Goal: Transaction & Acquisition: Purchase product/service

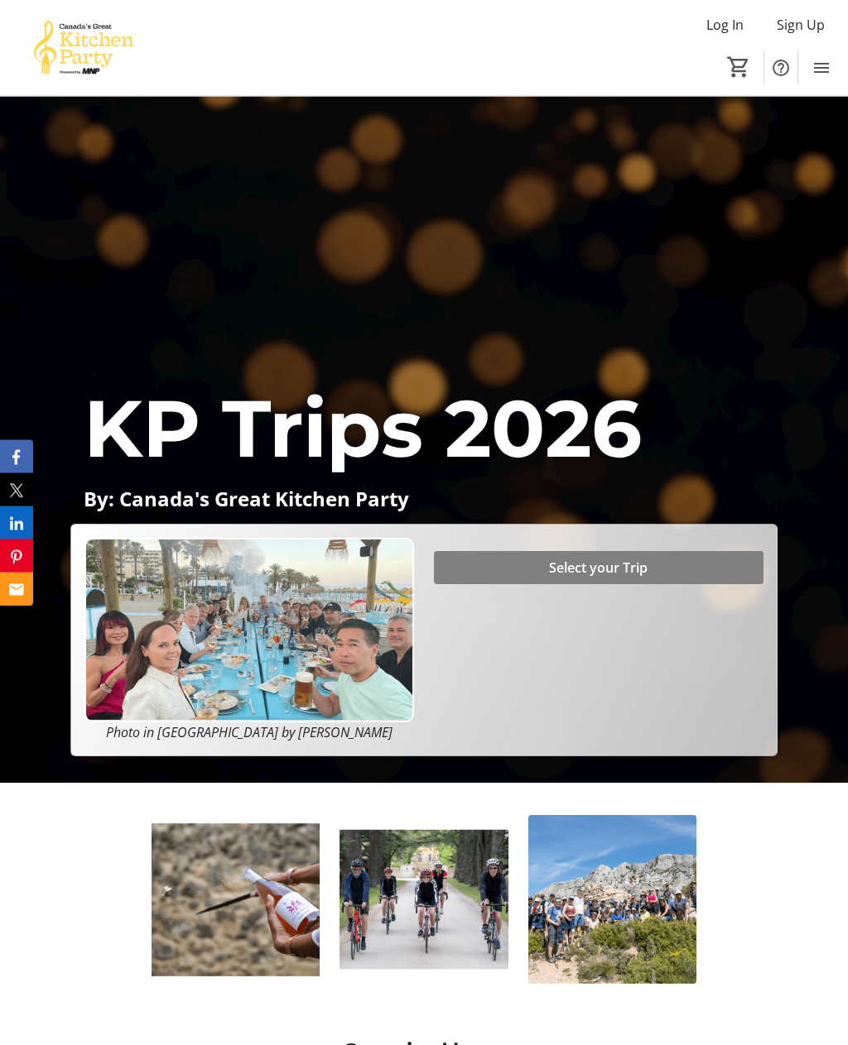
scroll to position [354, 0]
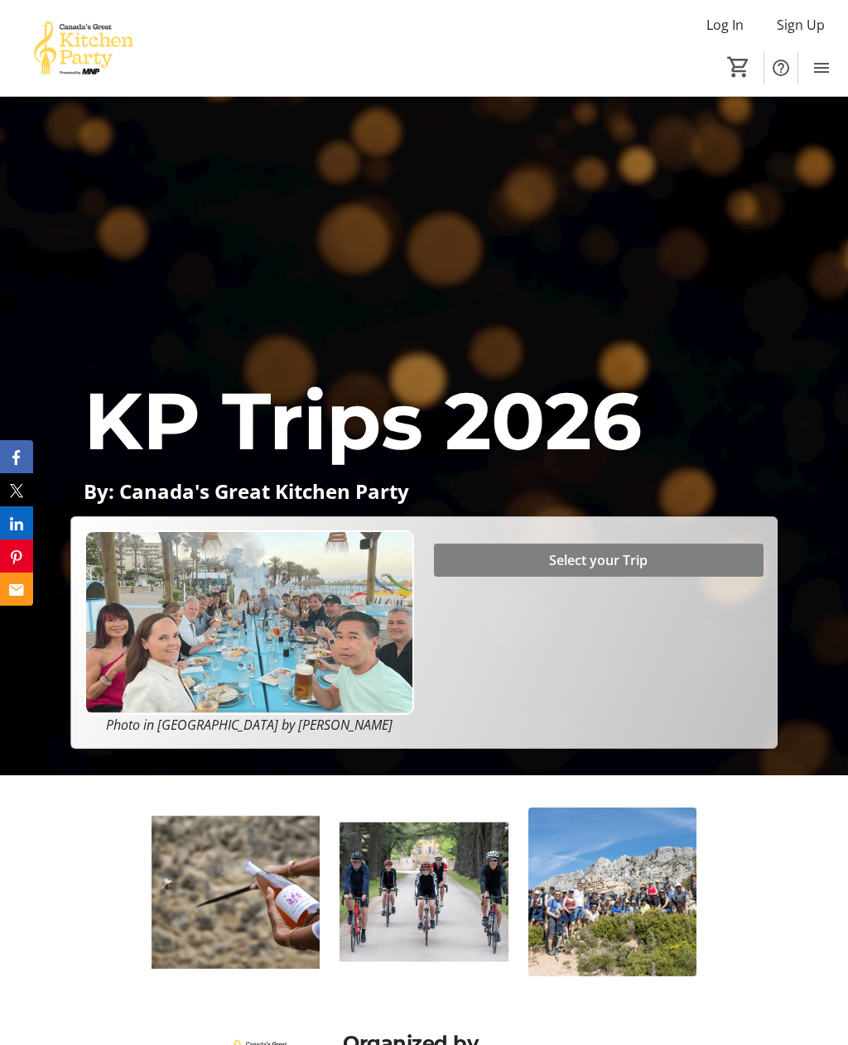
click at [516, 580] on span at bounding box center [598, 561] width 329 height 40
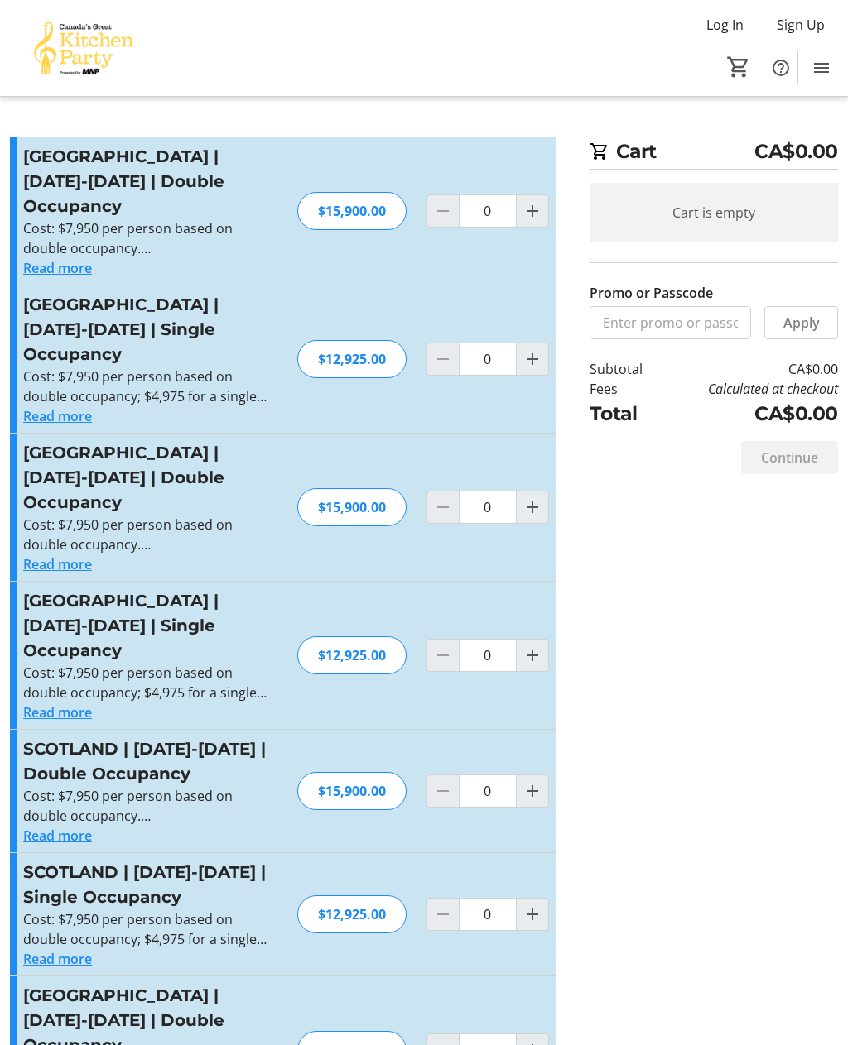
click at [526, 221] on mat-icon "Increment by one" at bounding box center [532, 211] width 20 height 20
type input "1"
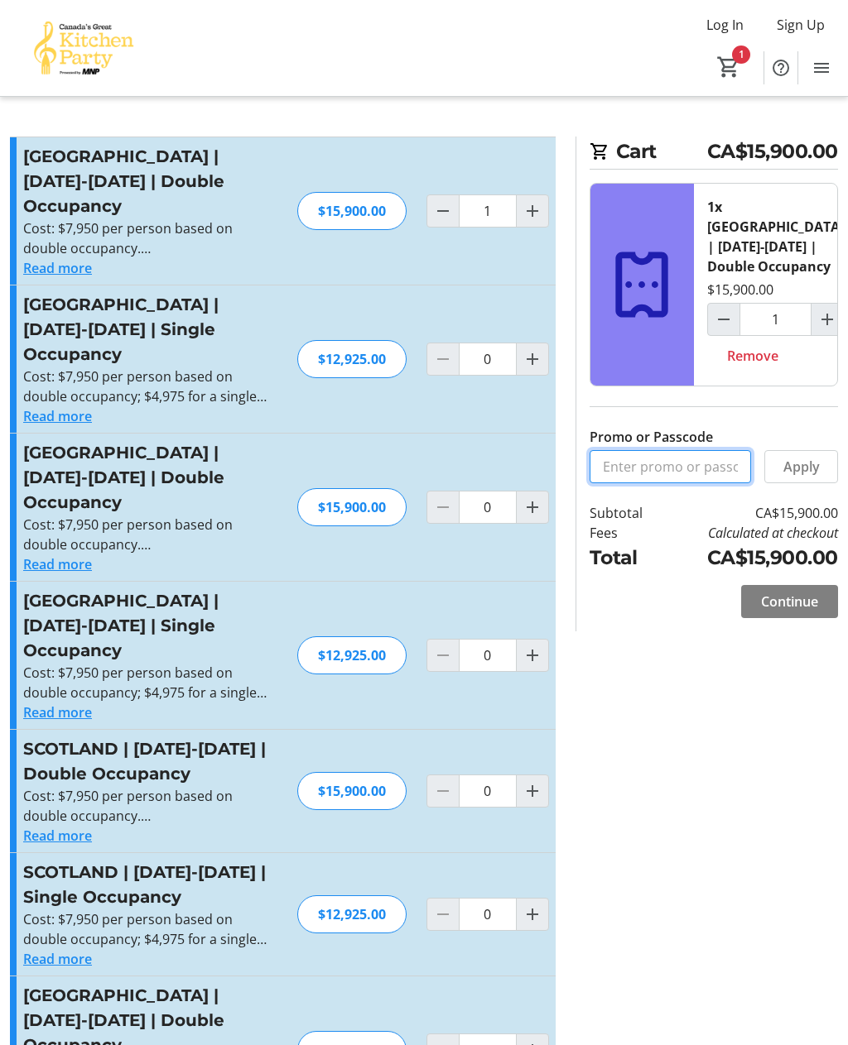
click at [633, 472] on input "Promo or Passcode" at bounding box center [670, 466] width 162 height 33
type input "BALANCE2026"
click at [795, 471] on span "Apply" at bounding box center [801, 467] width 36 height 20
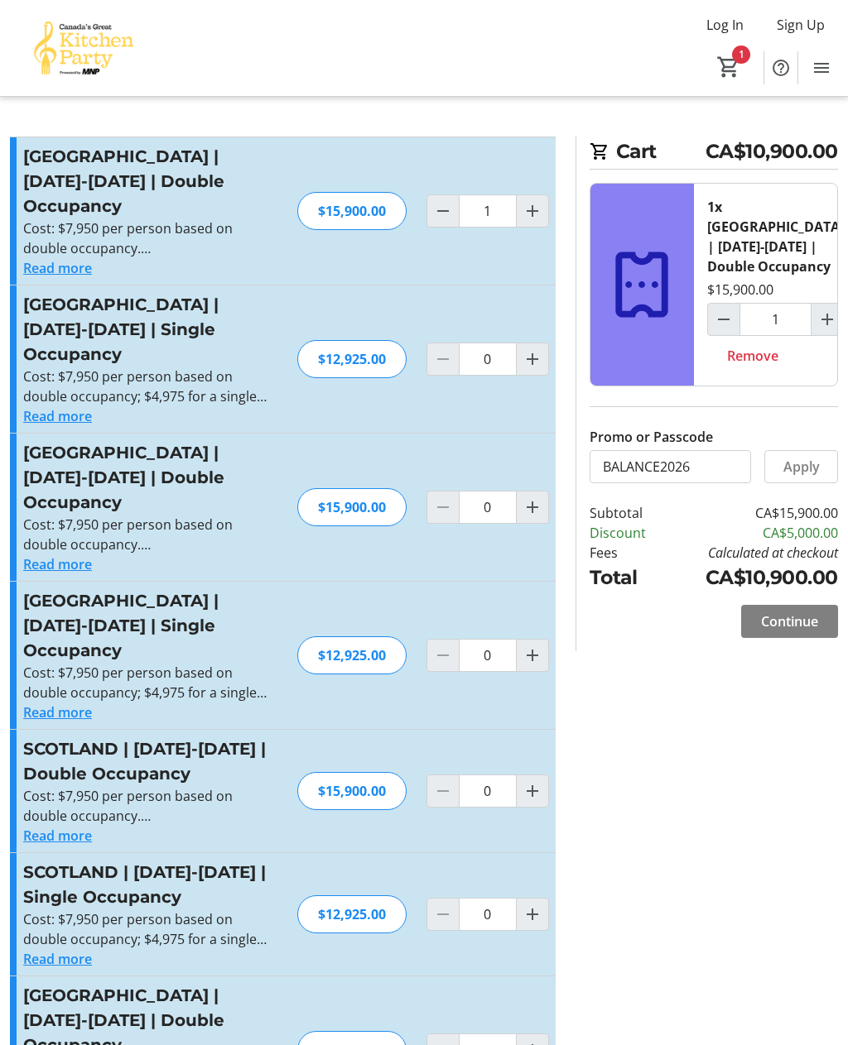
click at [436, 221] on mat-icon "Decrement by one" at bounding box center [443, 211] width 20 height 20
type input "0"
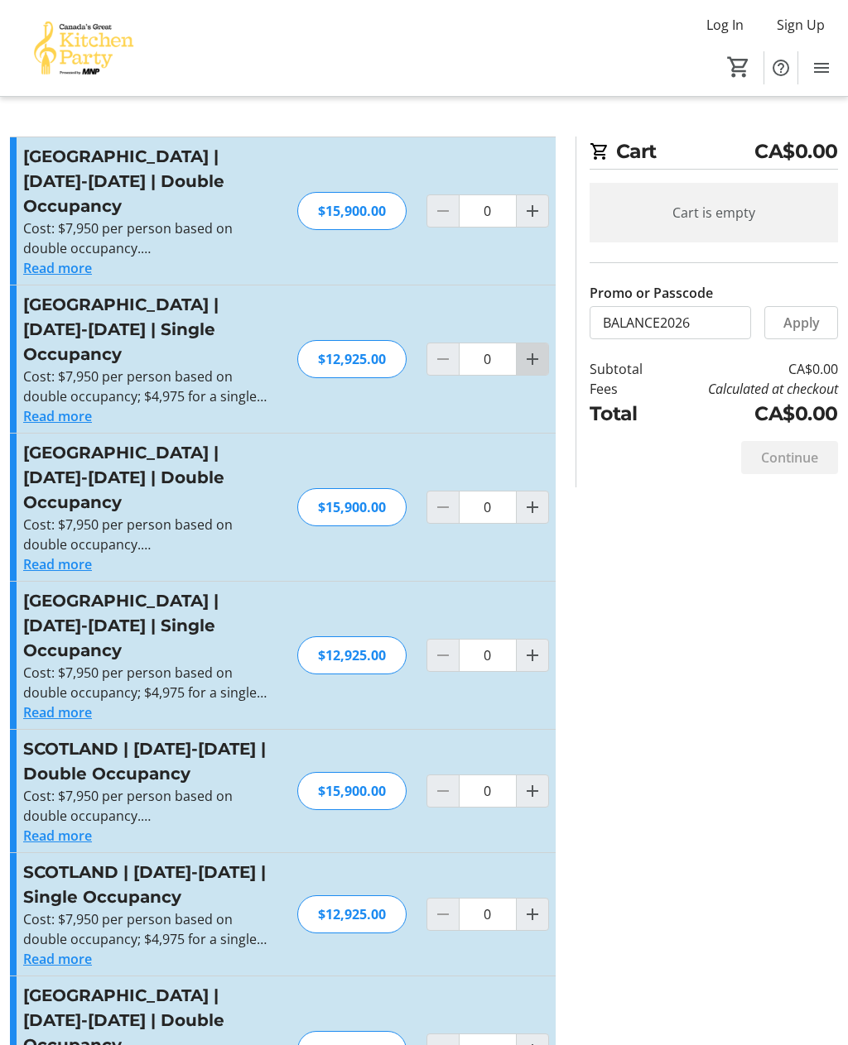
click at [529, 369] on mat-icon "Increment by one" at bounding box center [532, 359] width 20 height 20
type input "1"
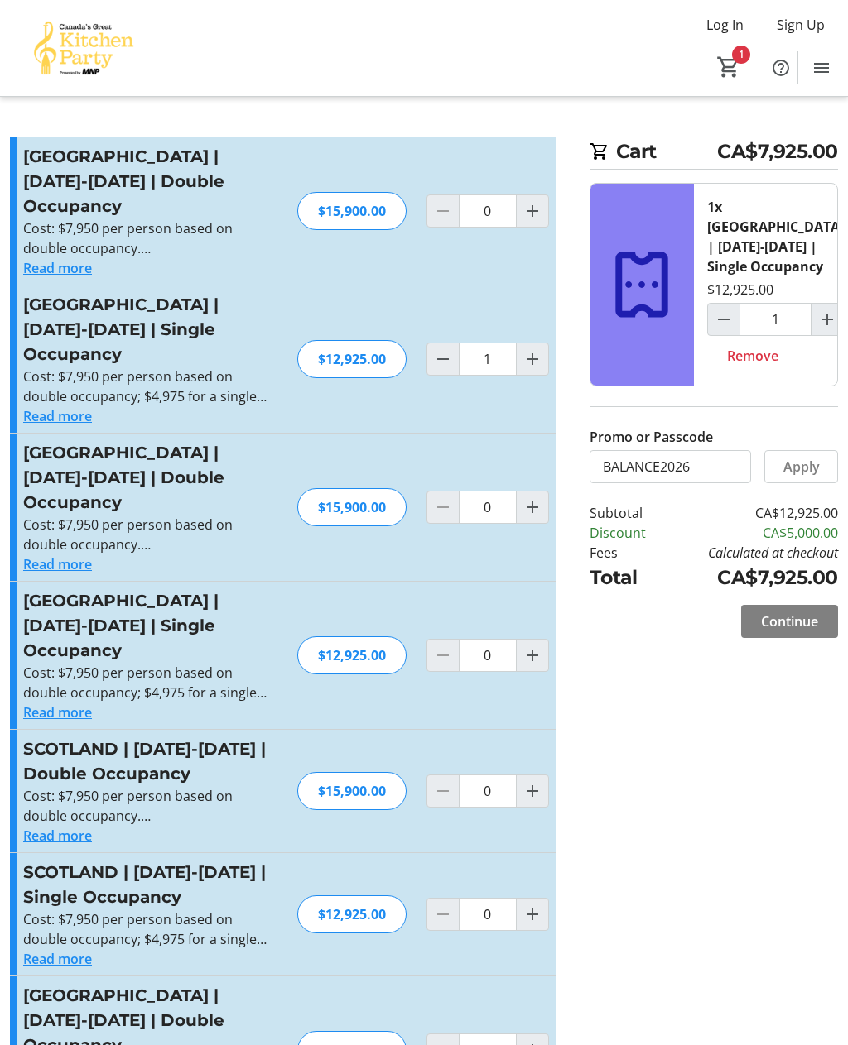
click at [790, 621] on span "Continue" at bounding box center [789, 622] width 57 height 20
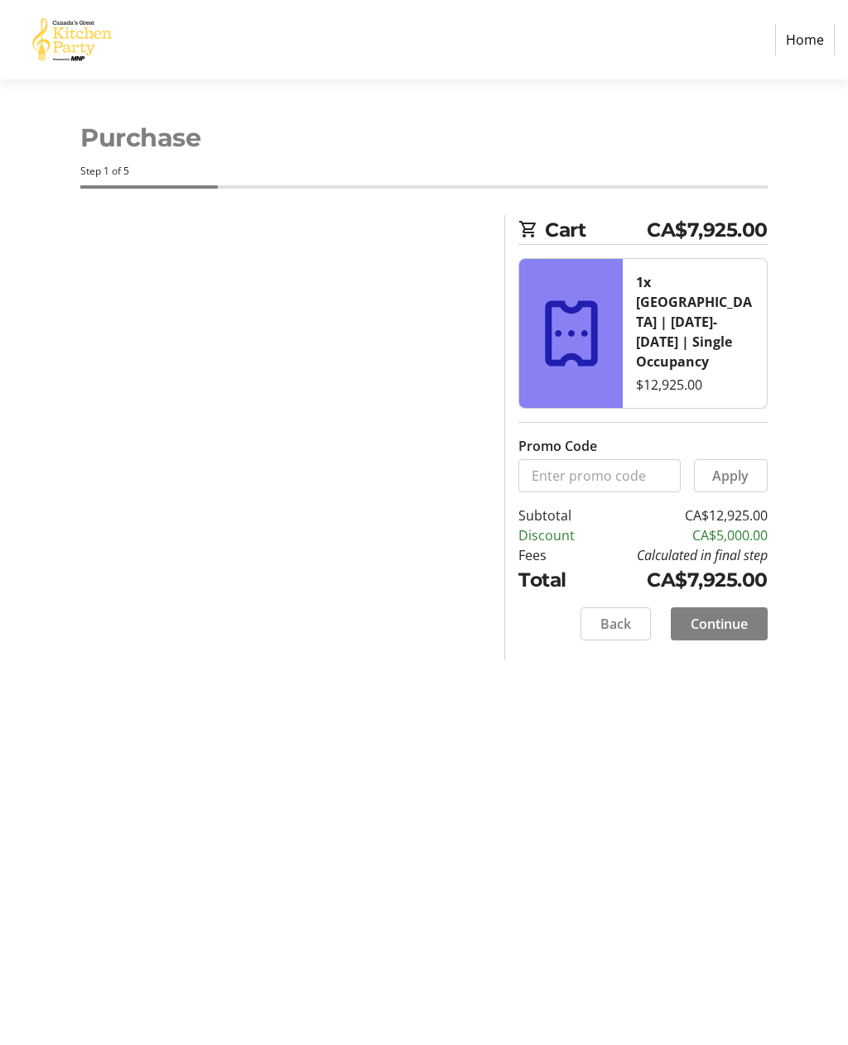
select select "CA"
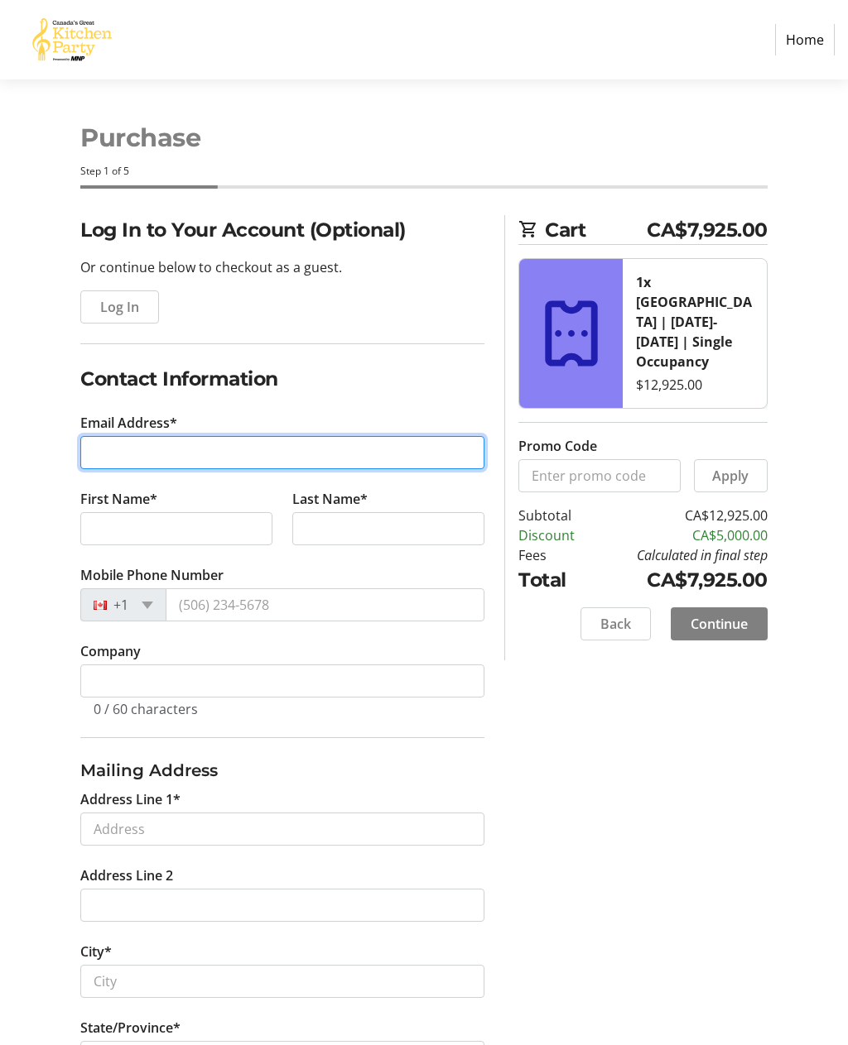
click at [111, 447] on input "Email Address*" at bounding box center [282, 452] width 404 height 33
type input "[PERSON_NAME][EMAIL_ADDRESS][DOMAIN_NAME]"
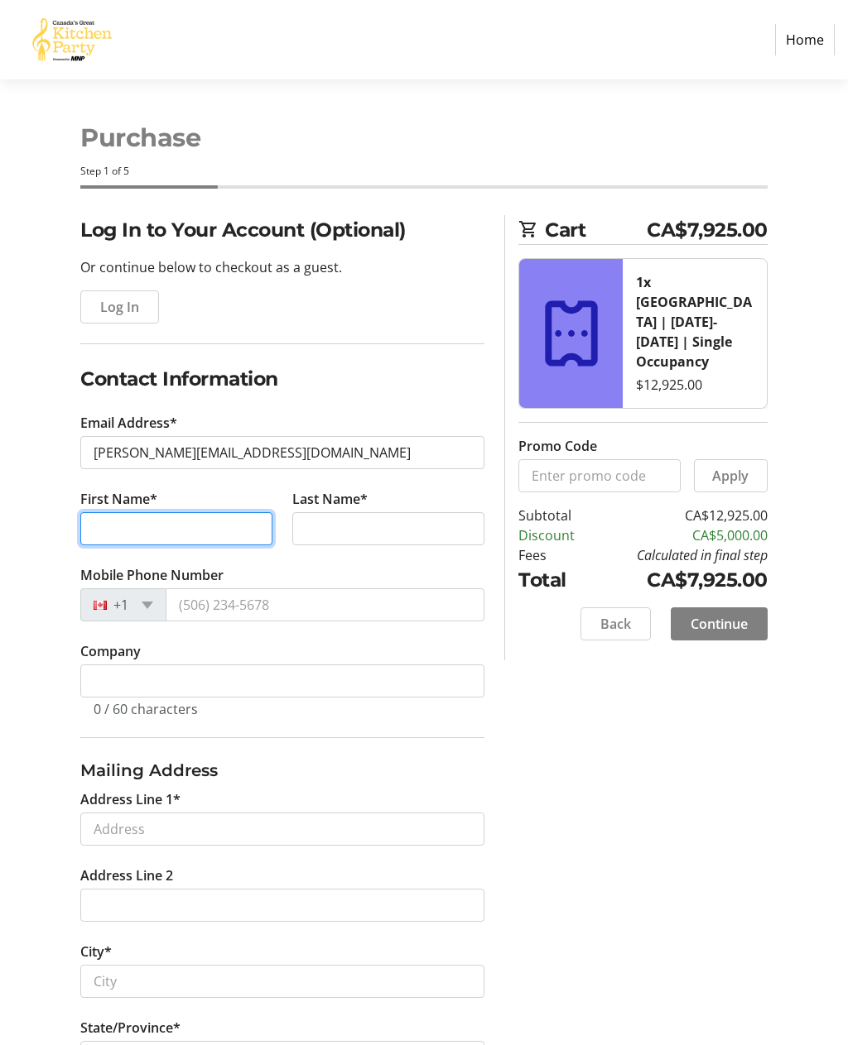
click at [123, 527] on input "First Name*" at bounding box center [176, 528] width 192 height 33
type input "[PERSON_NAME]"
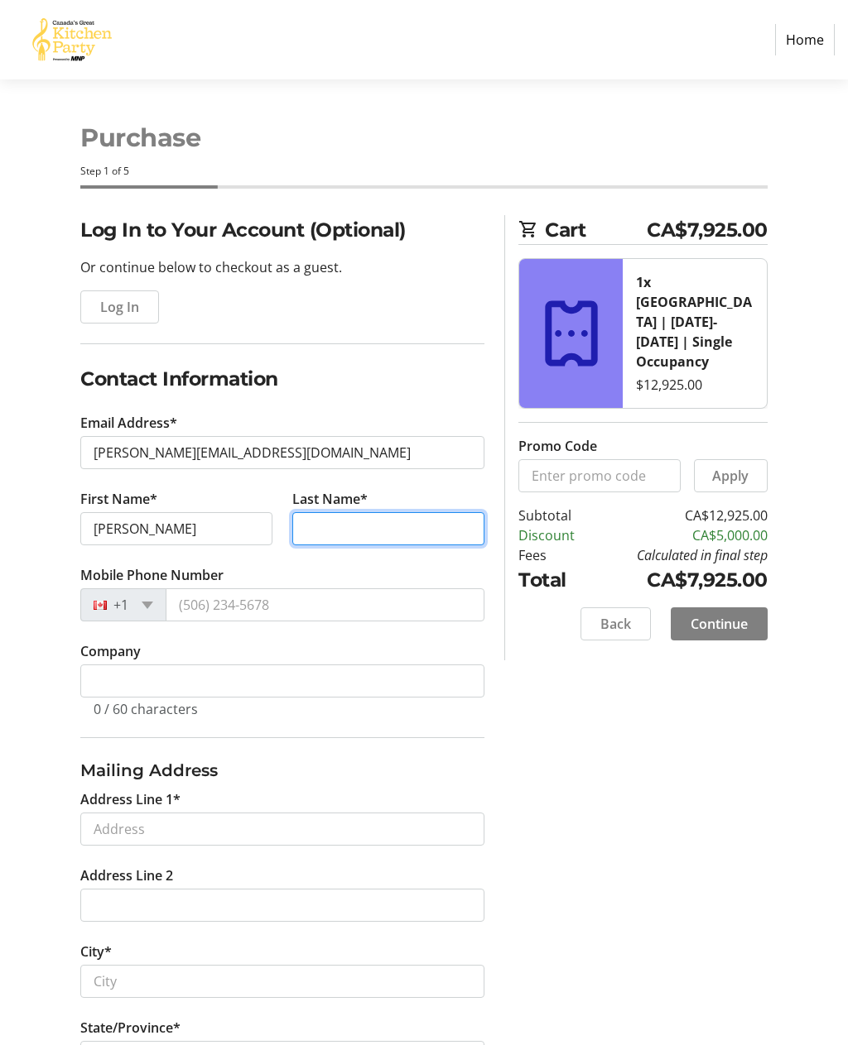
click at [336, 522] on input "Last Name*" at bounding box center [388, 528] width 192 height 33
type input "[PERSON_NAME]"
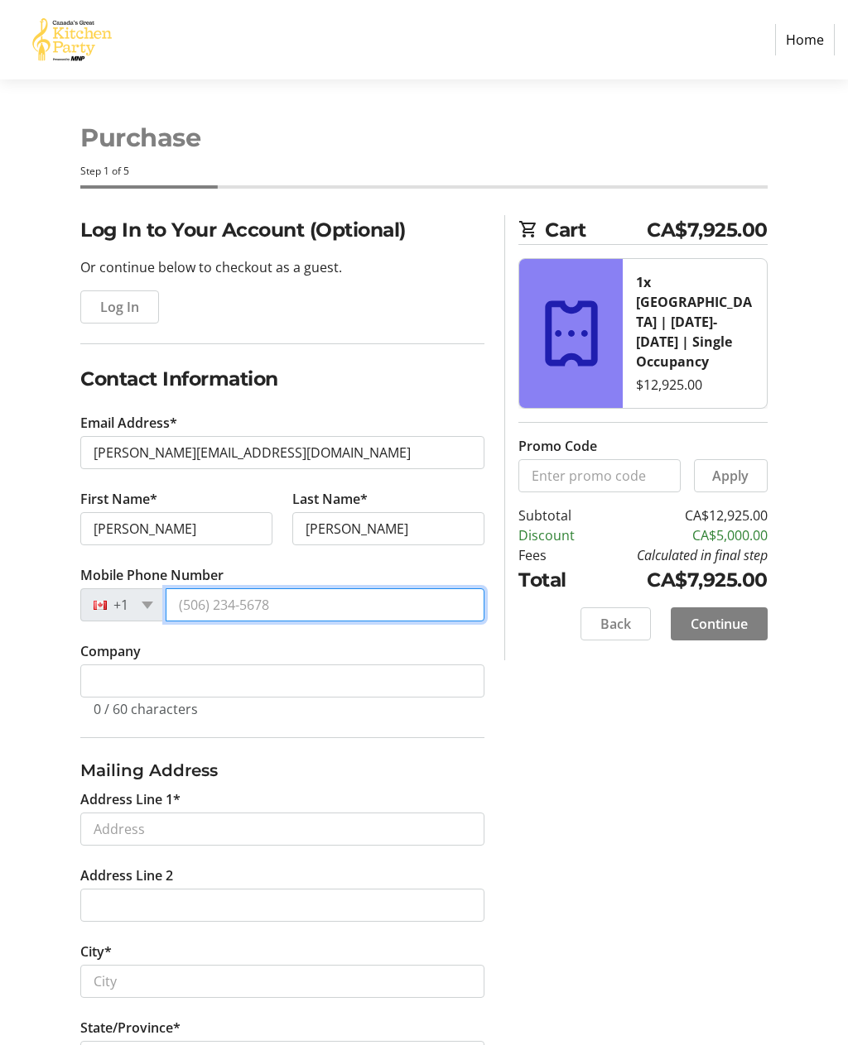
click at [230, 608] on input "Mobile Phone Number" at bounding box center [325, 605] width 319 height 33
type input "[PHONE_NUMBER]"
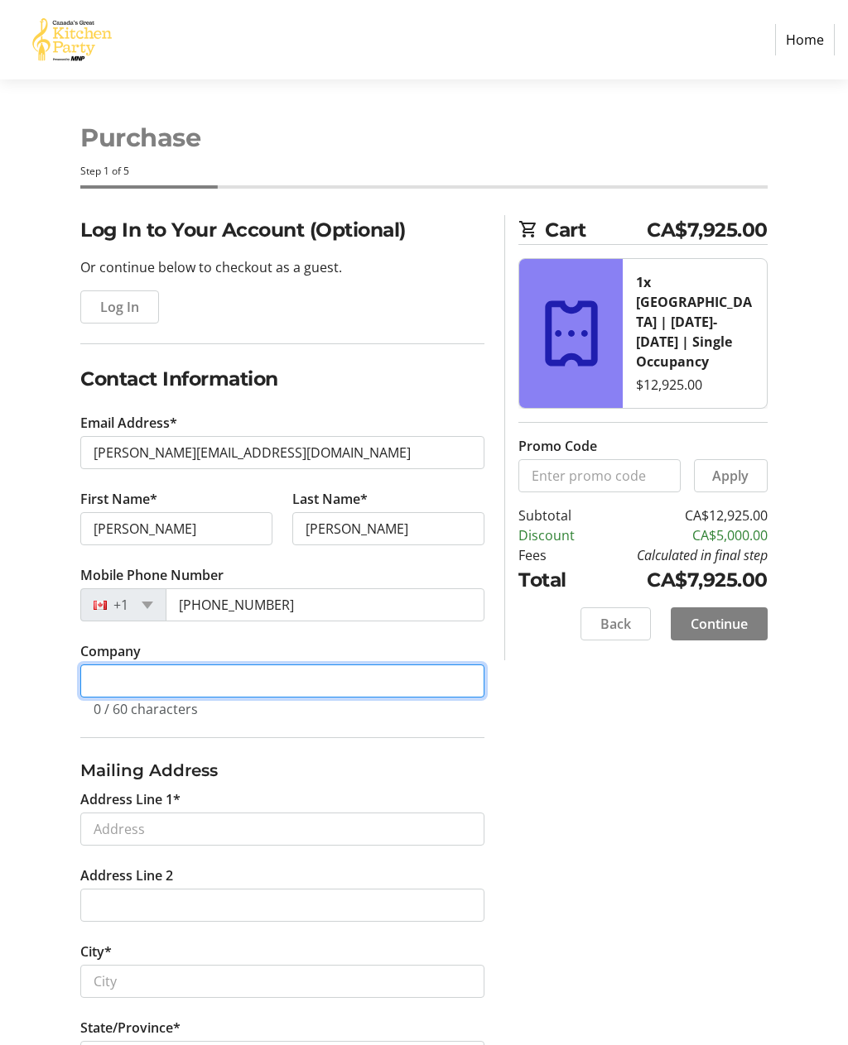
click at [115, 679] on input "Company" at bounding box center [282, 681] width 404 height 33
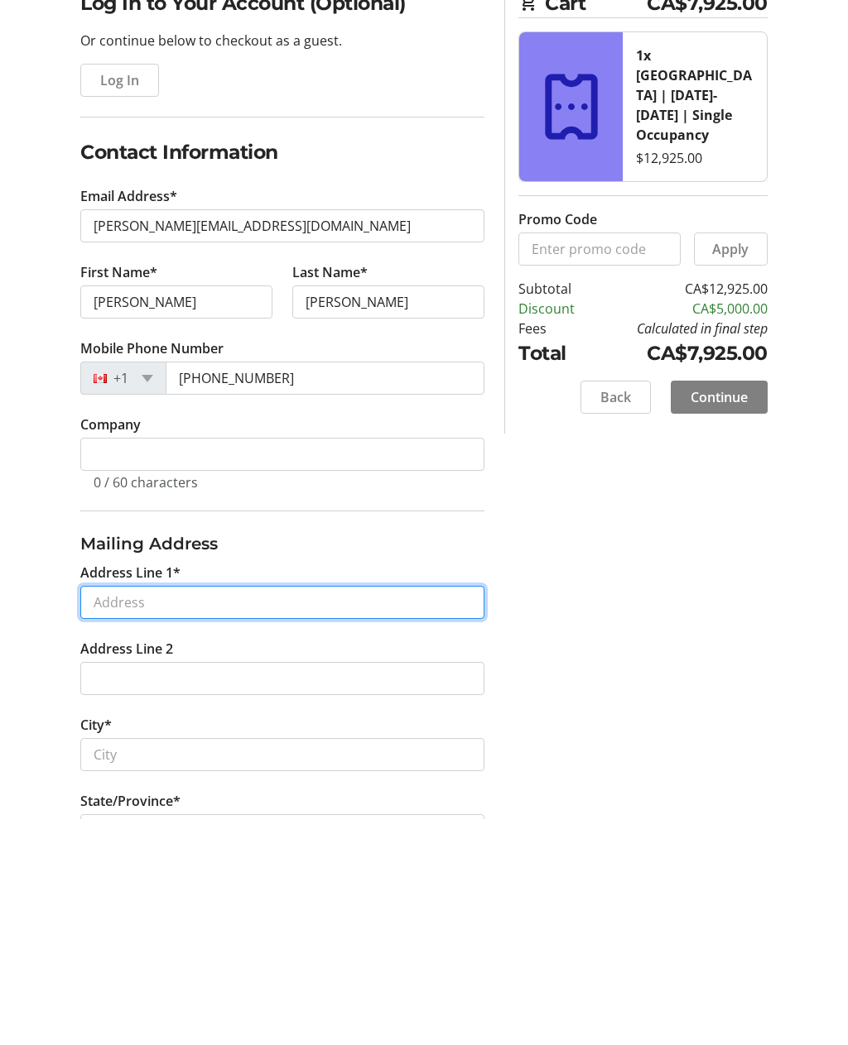
click at [127, 813] on input "Address Line 1*" at bounding box center [282, 829] width 404 height 33
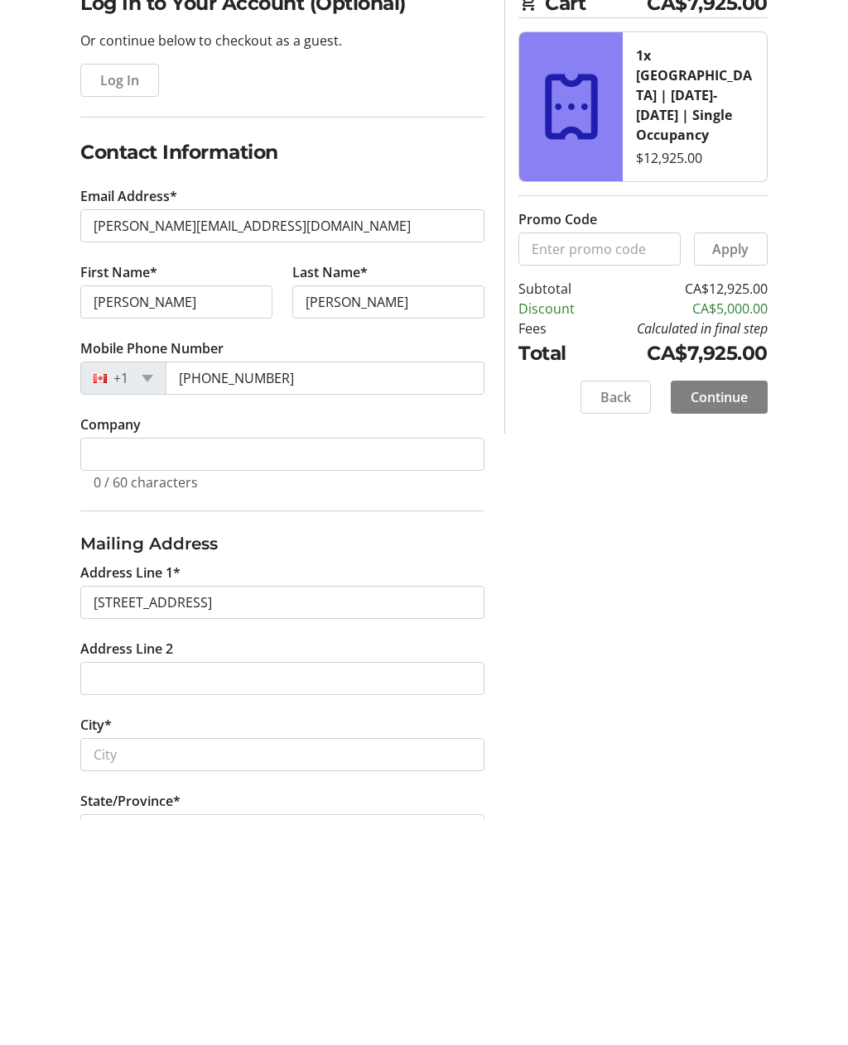
scroll to position [227, 0]
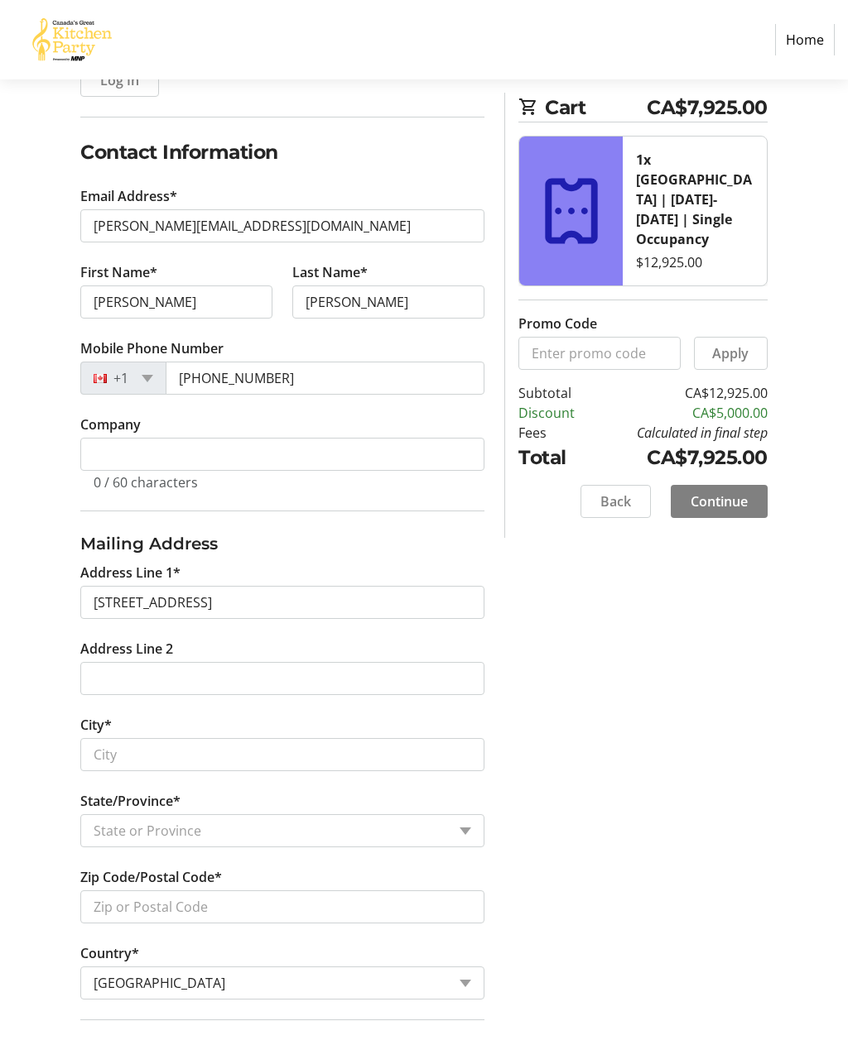
type input "[STREET_ADDRESS]"
type input "[GEOGRAPHIC_DATA]"
select select "NS"
type input "B3L 3Z4"
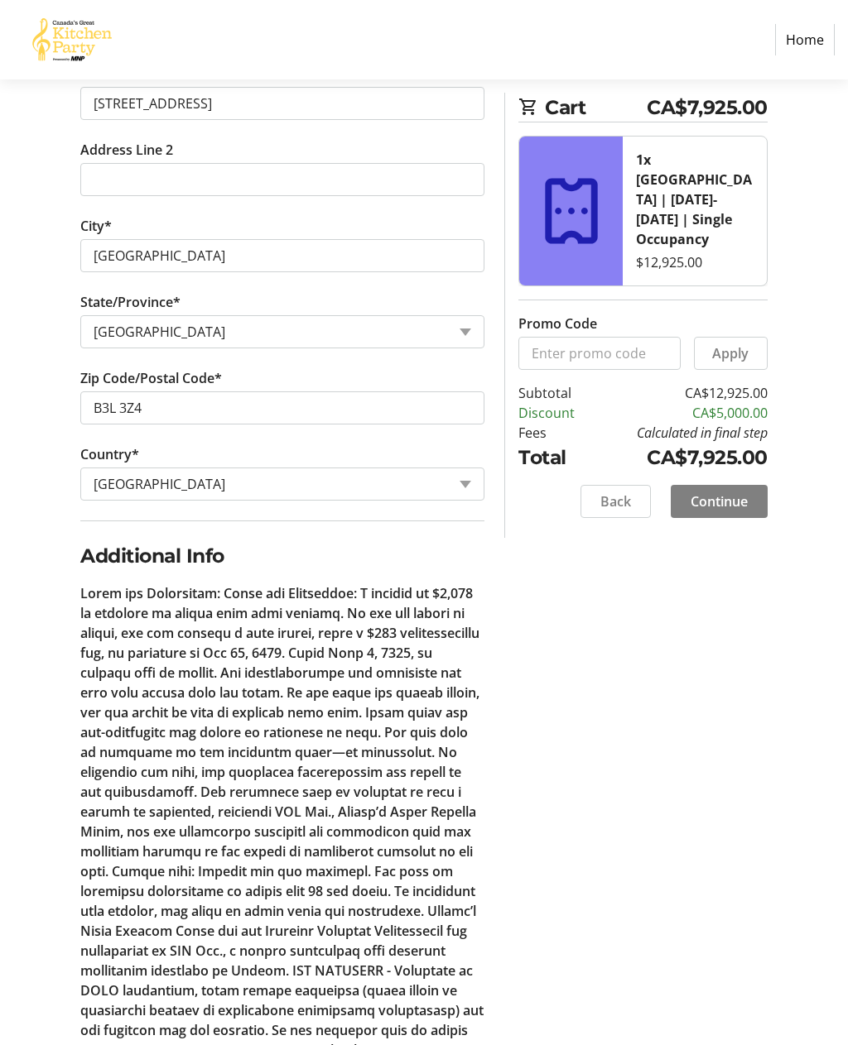
scroll to position [747, 0]
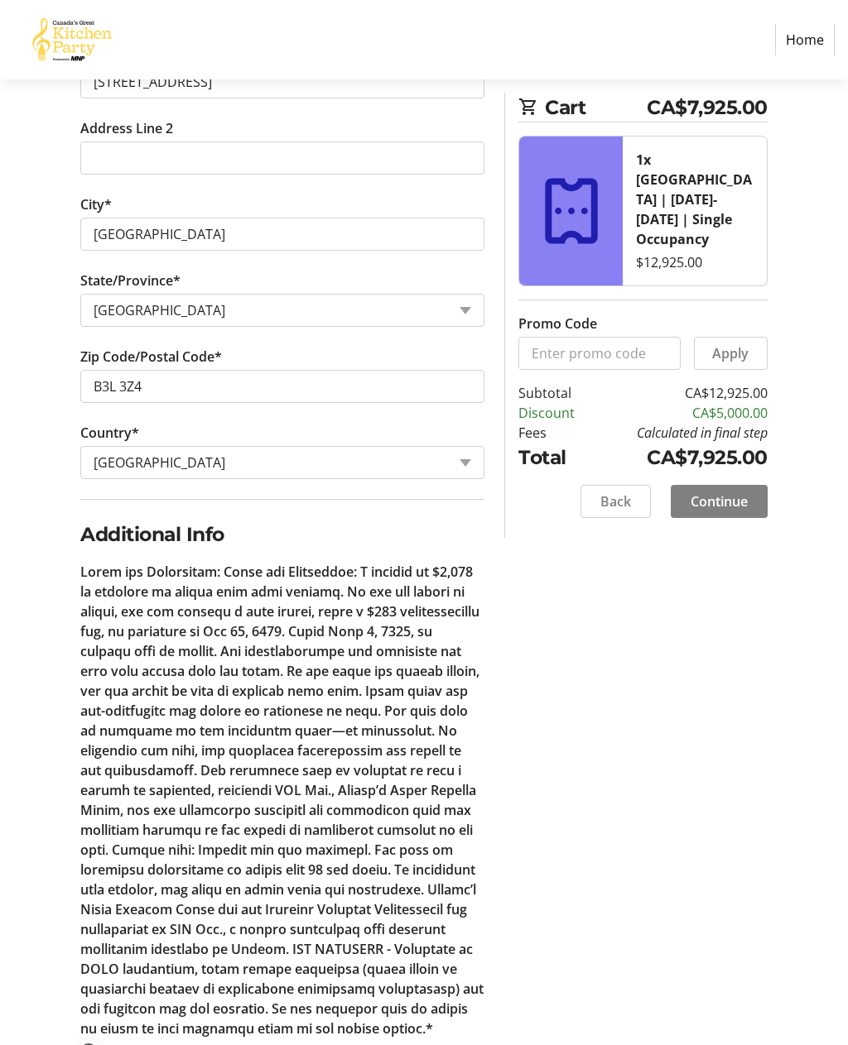
click at [94, 1038] on div at bounding box center [89, 1052] width 40 height 40
radio input "true"
click at [723, 492] on span "Continue" at bounding box center [718, 502] width 57 height 20
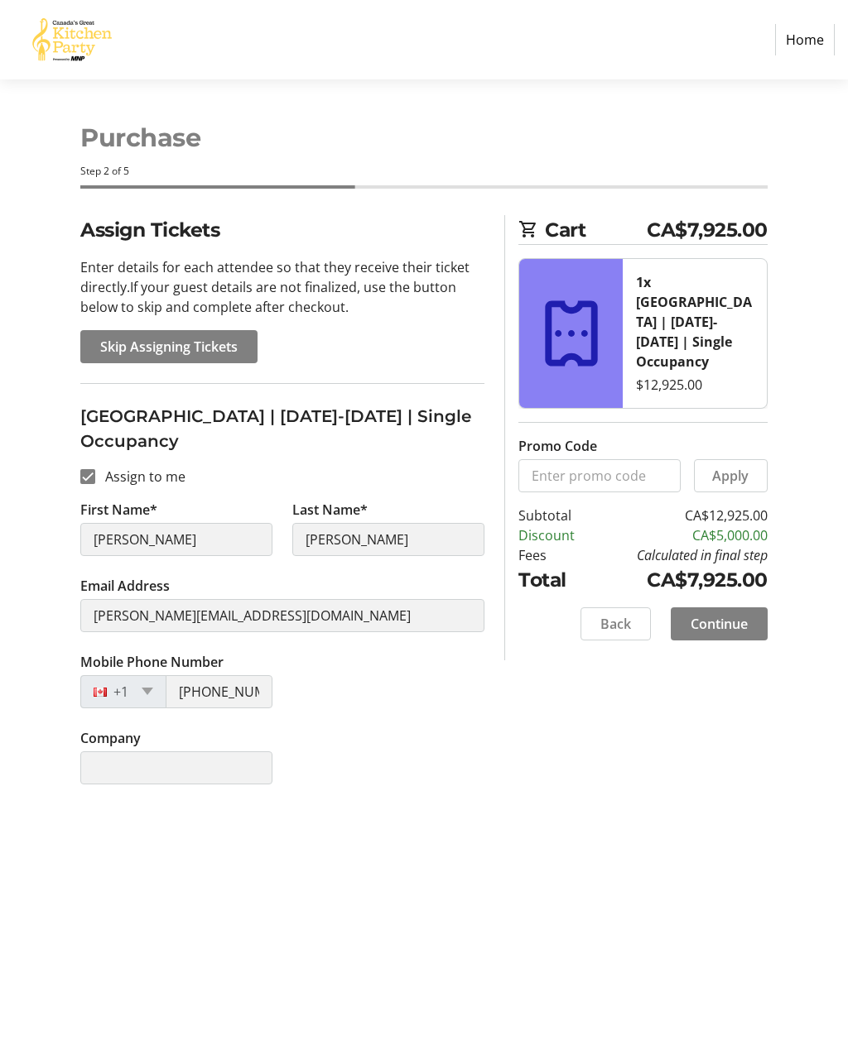
click at [733, 614] on span "Continue" at bounding box center [718, 624] width 57 height 20
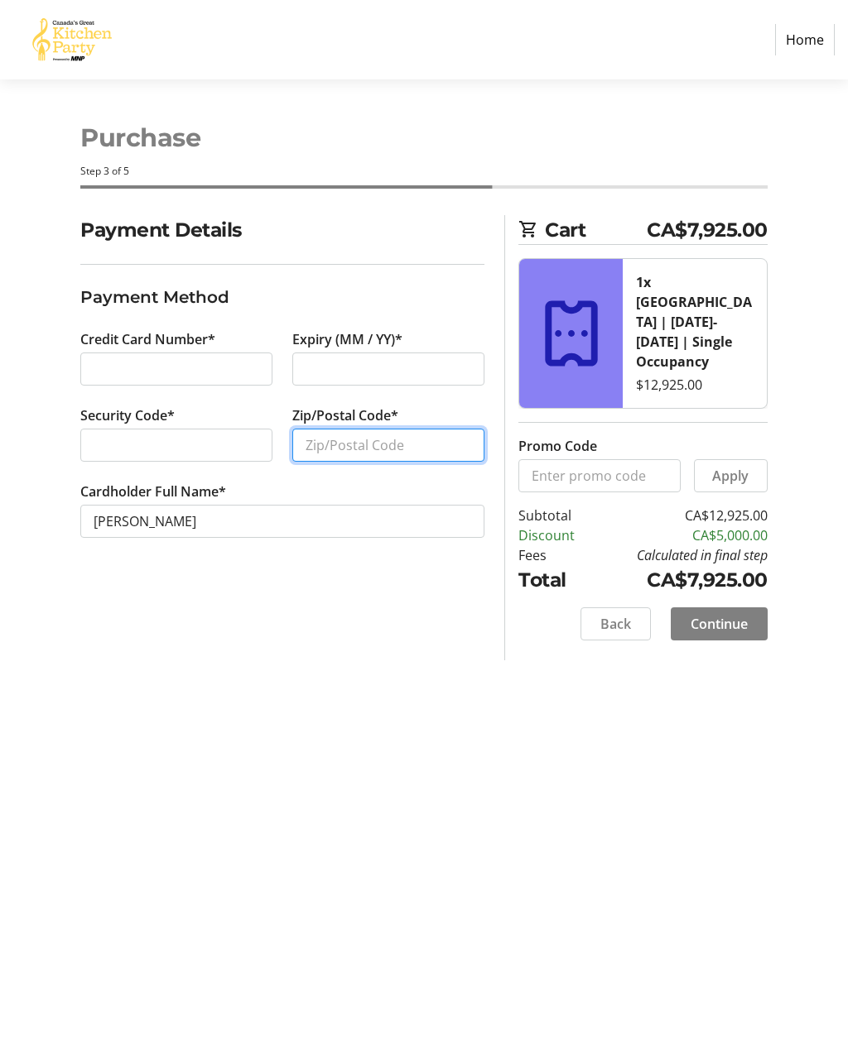
click at [387, 449] on input "Zip/Postal Code*" at bounding box center [388, 445] width 192 height 33
type input "B3L3Z4"
click at [732, 614] on span "Continue" at bounding box center [718, 624] width 57 height 20
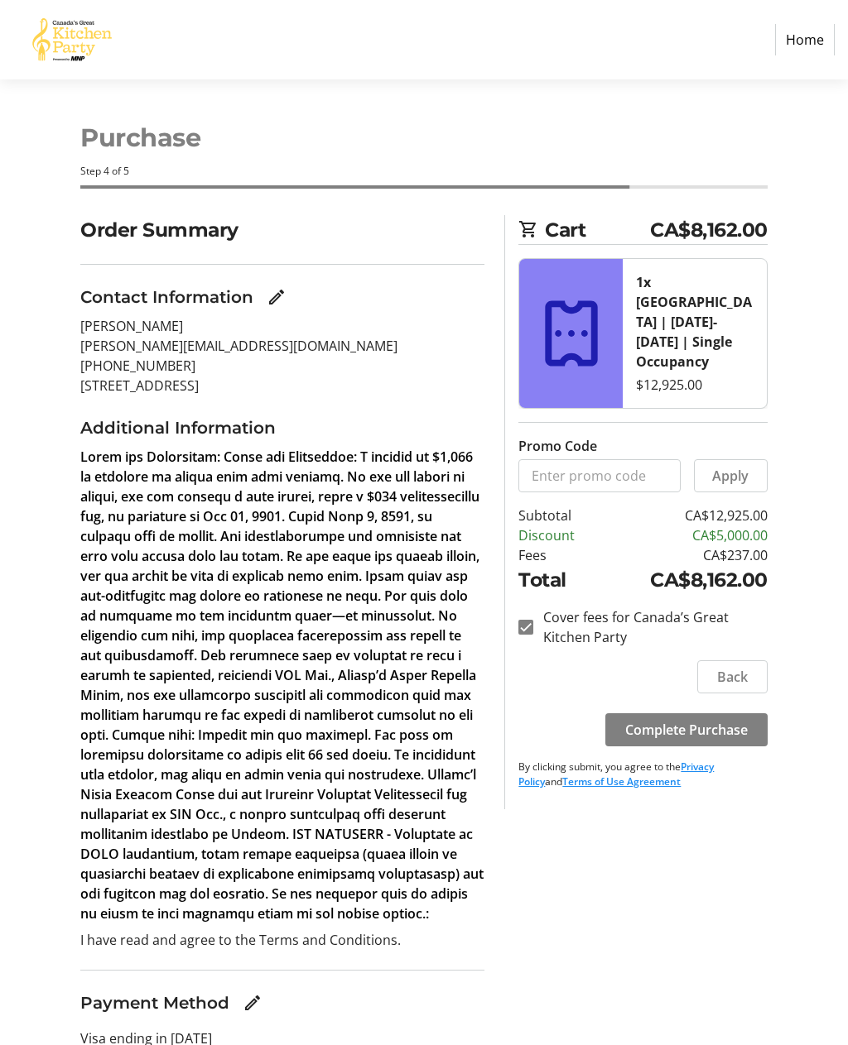
click at [530, 620] on input "Cover fees for Canada’s Great Kitchen Party" at bounding box center [525, 627] width 15 height 15
checkbox input "false"
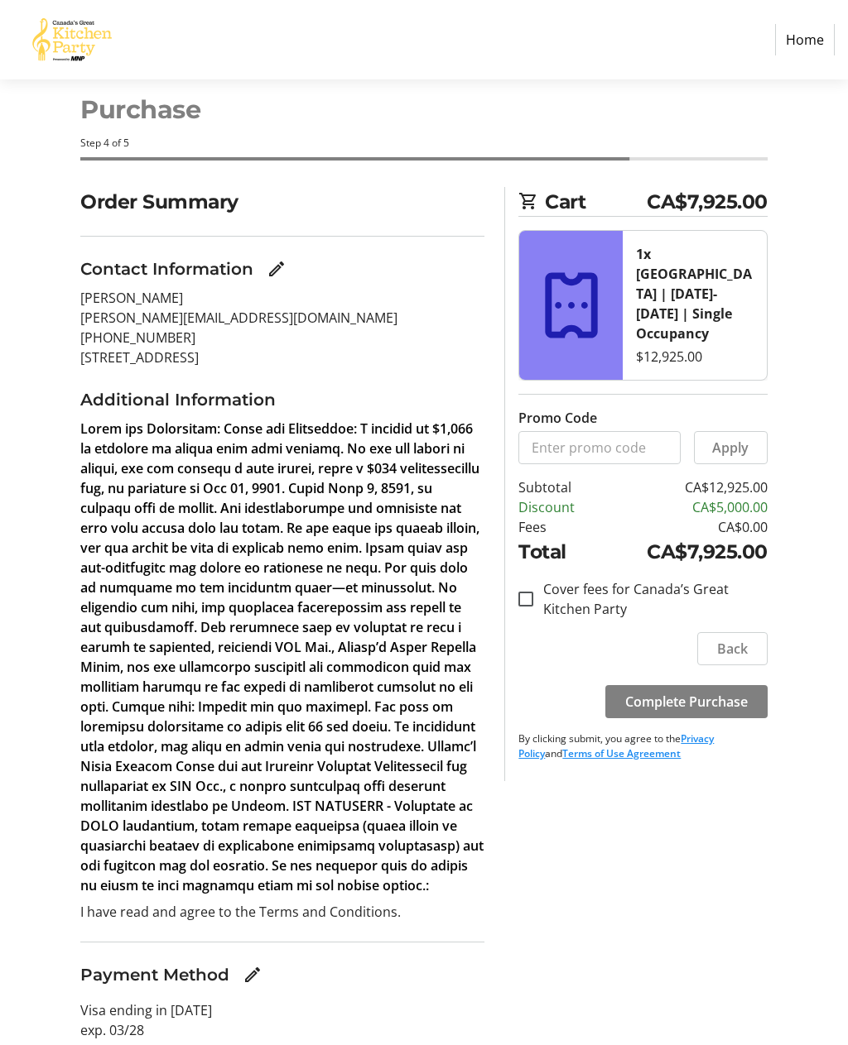
click at [696, 692] on span "Complete Purchase" at bounding box center [686, 702] width 123 height 20
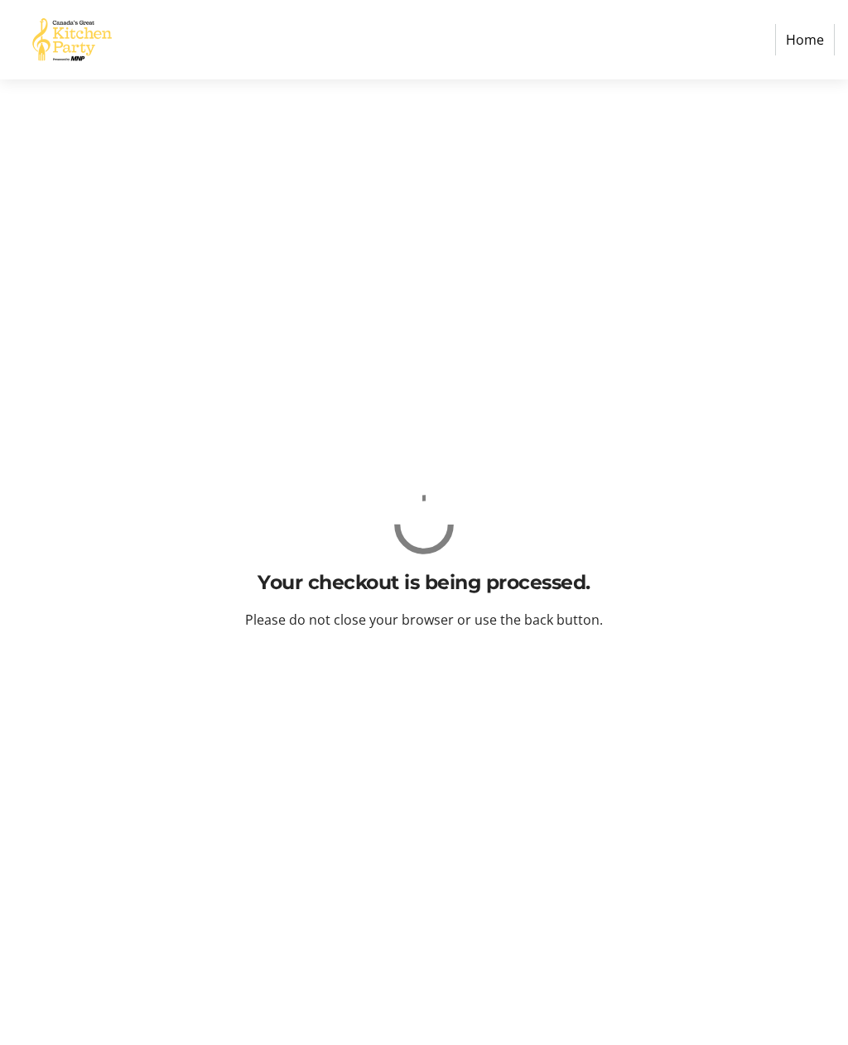
scroll to position [0, 0]
